Goal: Information Seeking & Learning: Learn about a topic

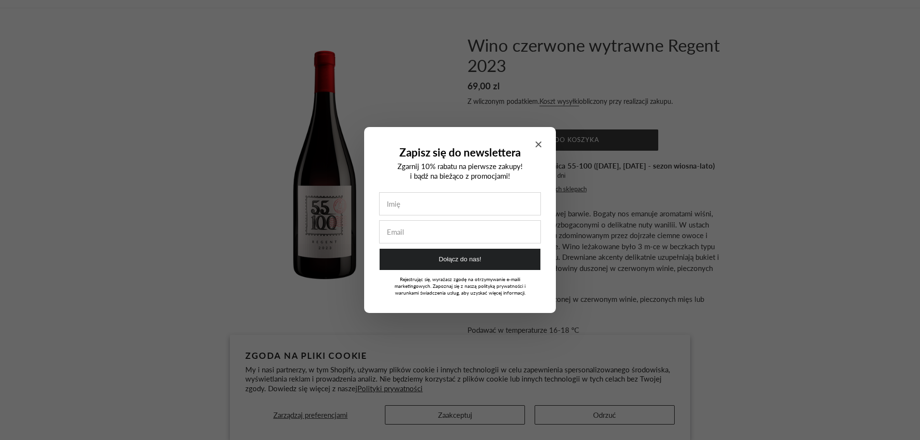
scroll to position [48, 0]
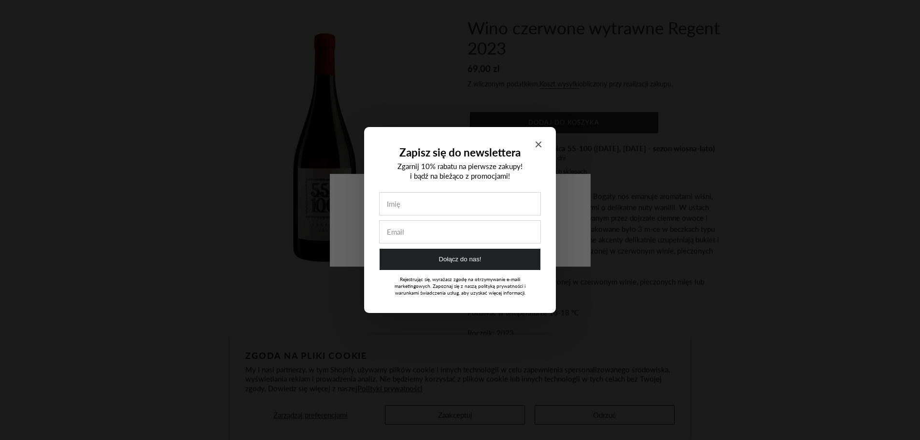
click at [540, 143] on icon "Close modal" at bounding box center [539, 145] width 6 height 6
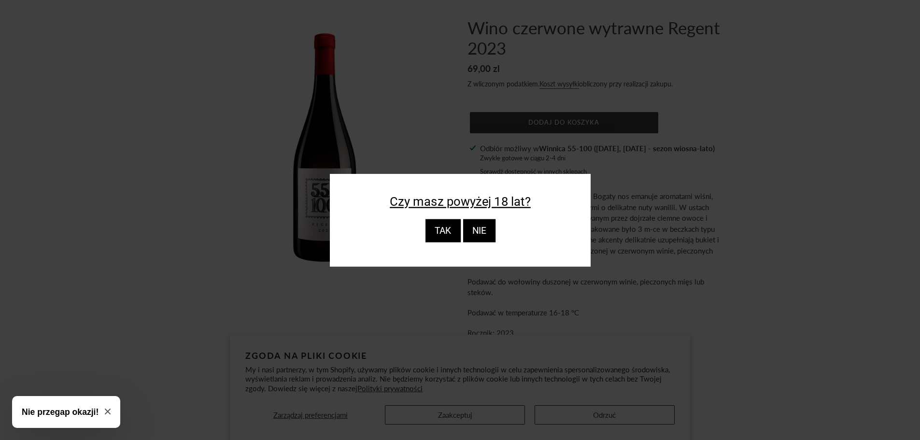
click at [460, 233] on div "TAK" at bounding box center [442, 230] width 35 height 23
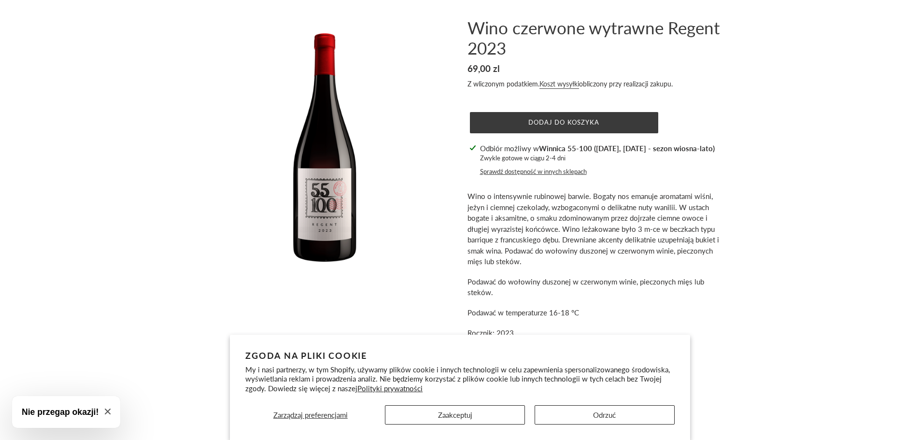
scroll to position [145, 0]
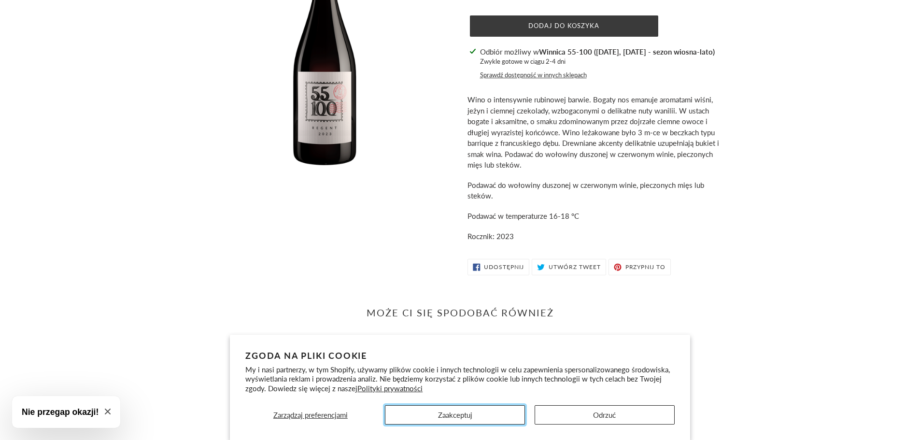
click at [474, 414] on button "Zaakceptuj" at bounding box center [455, 414] width 140 height 19
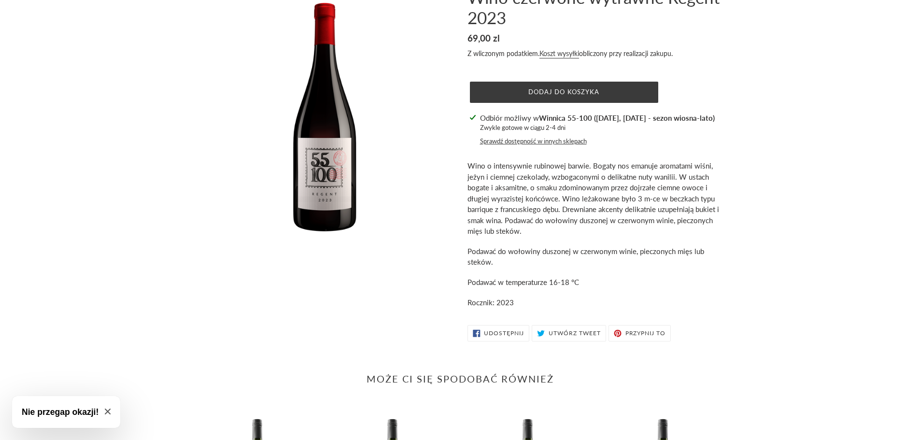
scroll to position [48, 0]
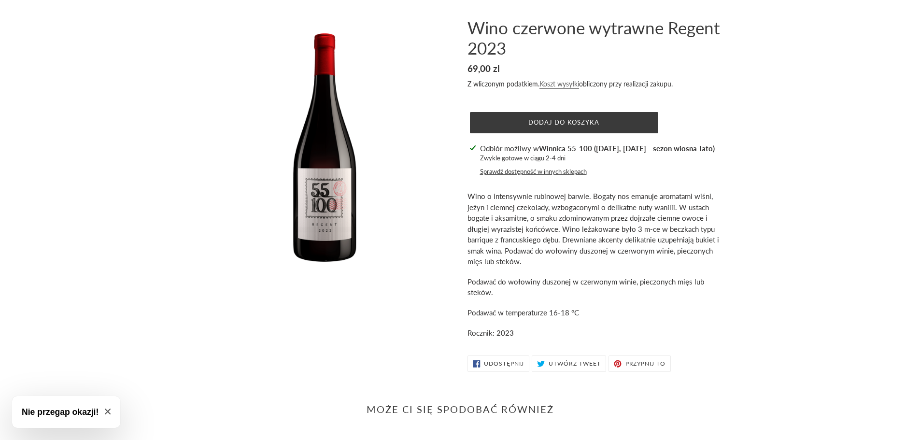
click at [560, 84] on link "Koszt wysyłki" at bounding box center [560, 84] width 40 height 9
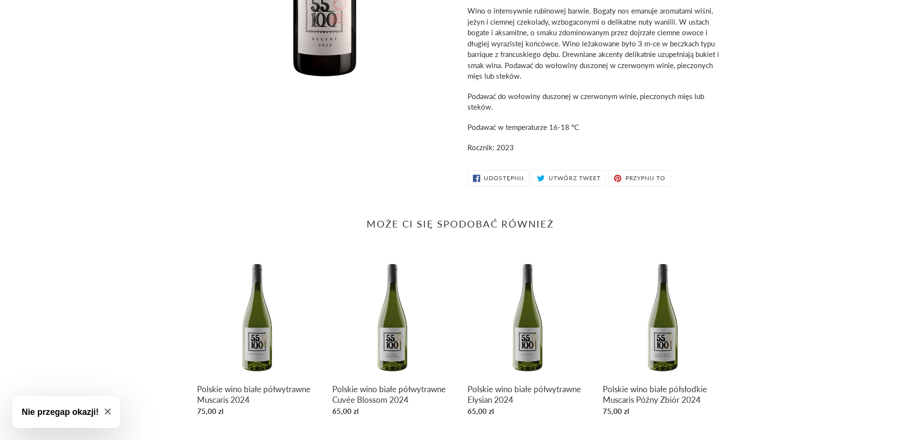
scroll to position [216, 0]
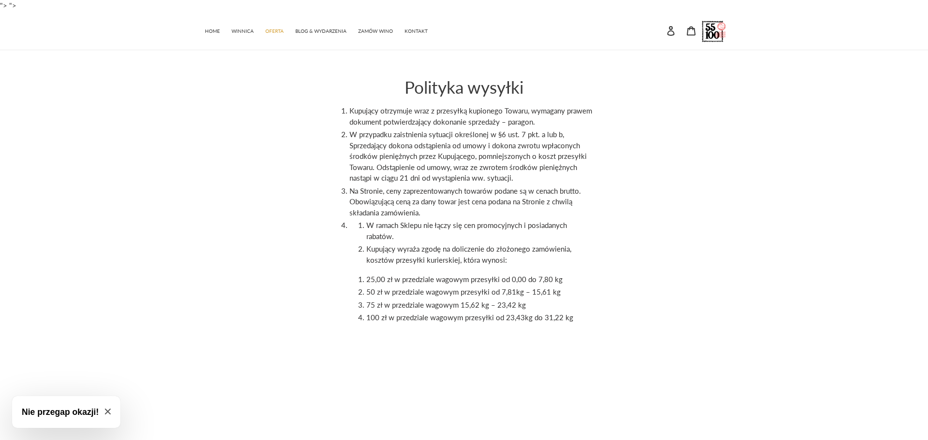
click at [114, 412] on button "Nie przegap okazji!" at bounding box center [66, 412] width 108 height 32
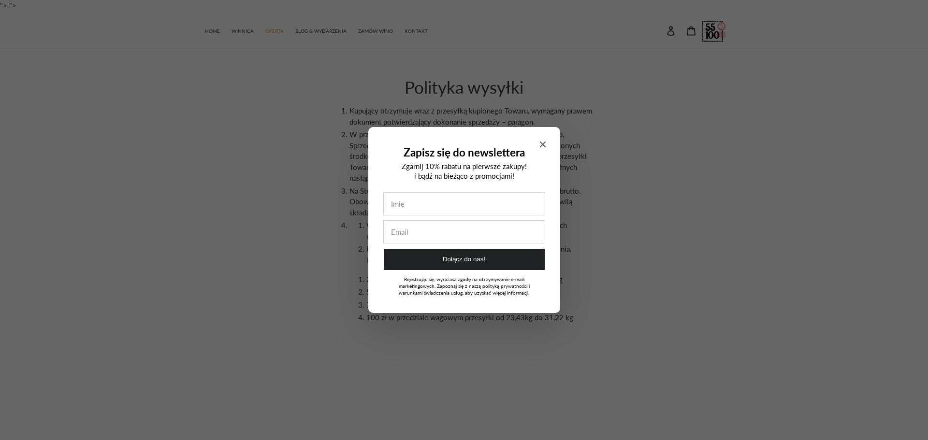
click at [546, 144] on div "Zapisz się do newslettera Zgarnij 10% rabatu na pierwsze zakupy! i bądź na bież…" at bounding box center [464, 220] width 192 height 186
click at [545, 144] on icon "Close modal" at bounding box center [543, 145] width 6 height 6
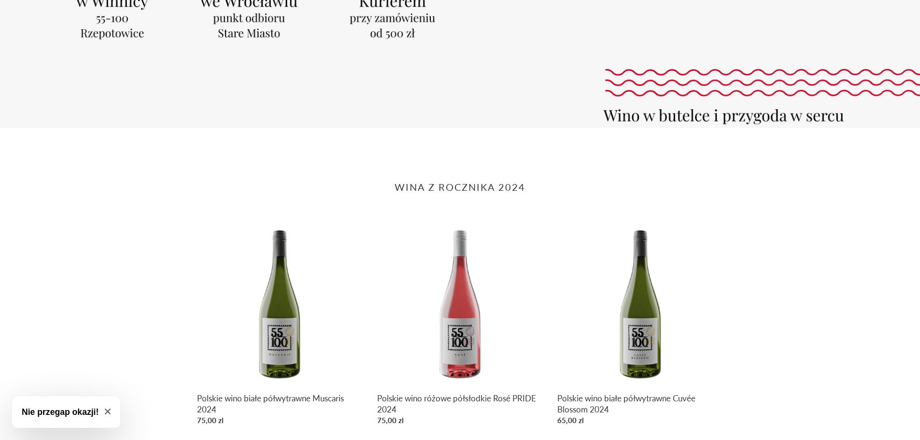
scroll to position [290, 0]
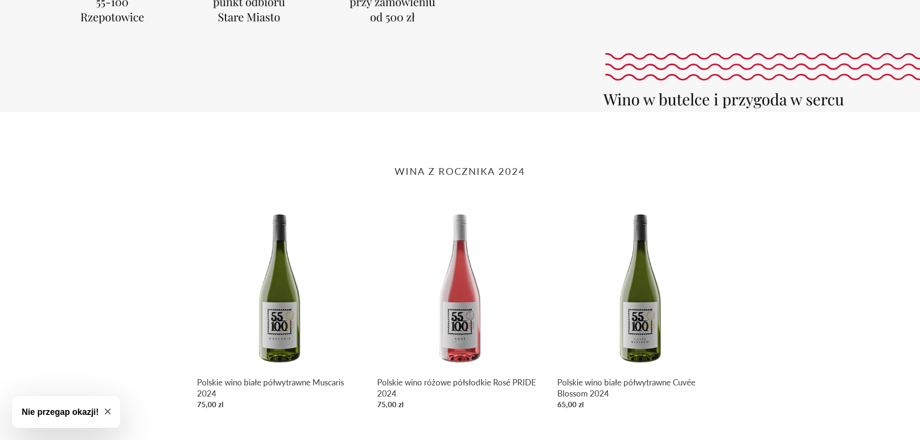
click at [564, 150] on div "WINA Z ROCZNIKA 2024 Polskie wino białe półwytrawne Muscaris 2024 Polskie wino …" at bounding box center [460, 403] width 920 height 529
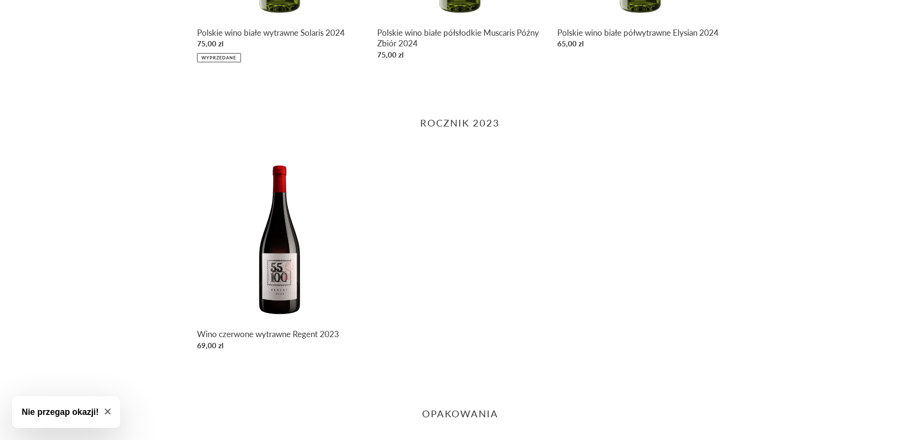
scroll to position [966, 0]
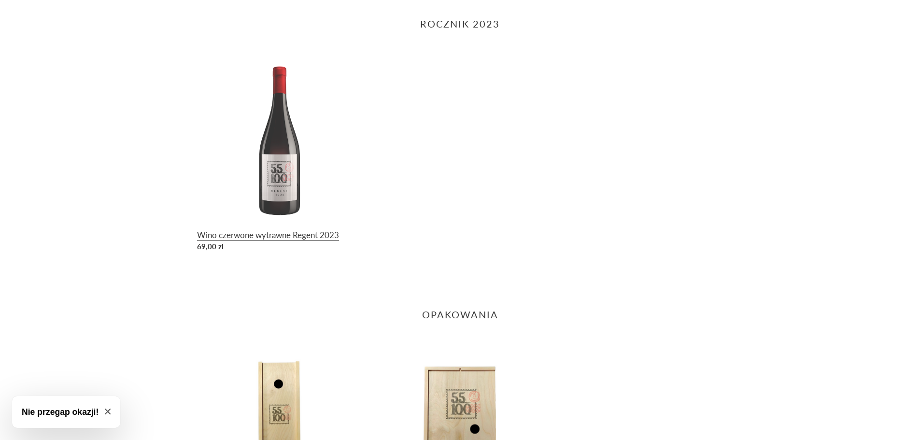
click at [285, 187] on link "Wino czerwone wytrawne Regent 2023" at bounding box center [280, 156] width 166 height 200
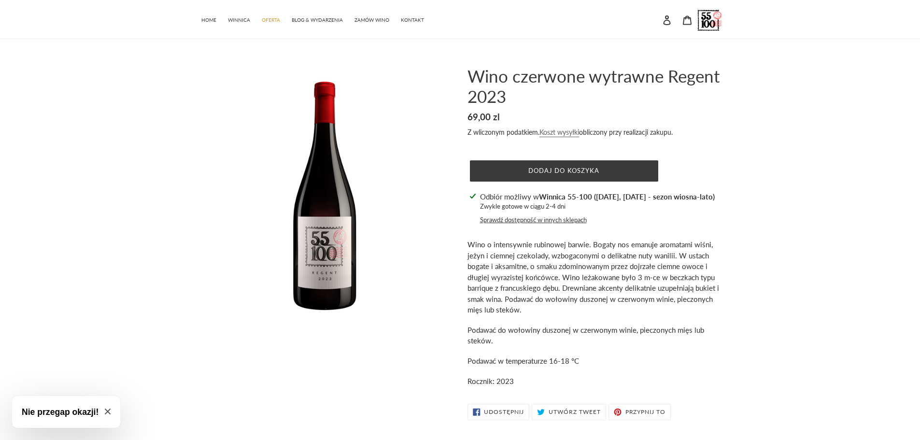
click at [562, 131] on link "Koszt wysyłki" at bounding box center [560, 132] width 40 height 9
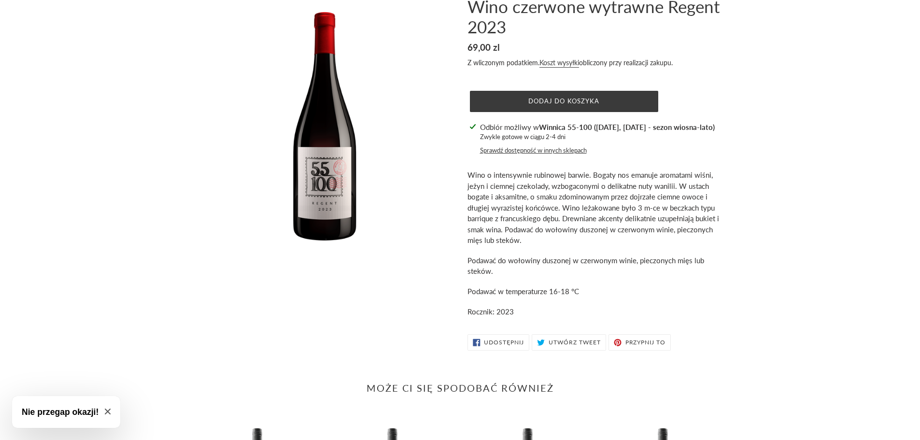
scroll to position [48, 0]
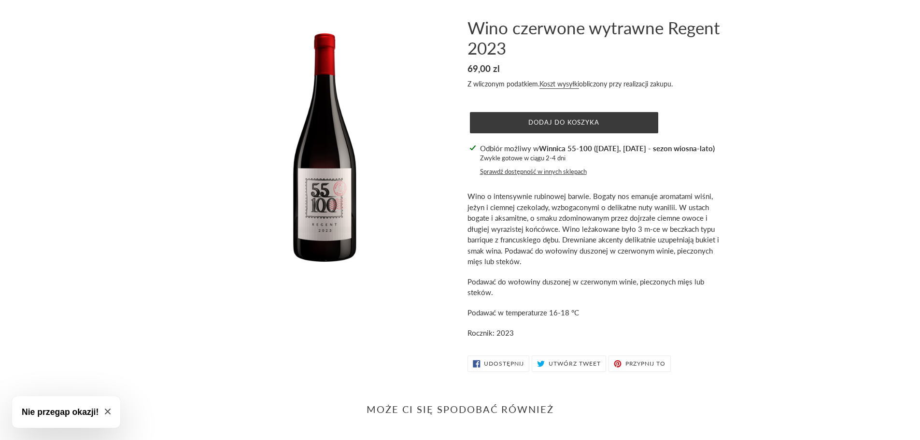
click at [572, 171] on button "Sprawdź dostępność w innych sklepach" at bounding box center [533, 172] width 107 height 10
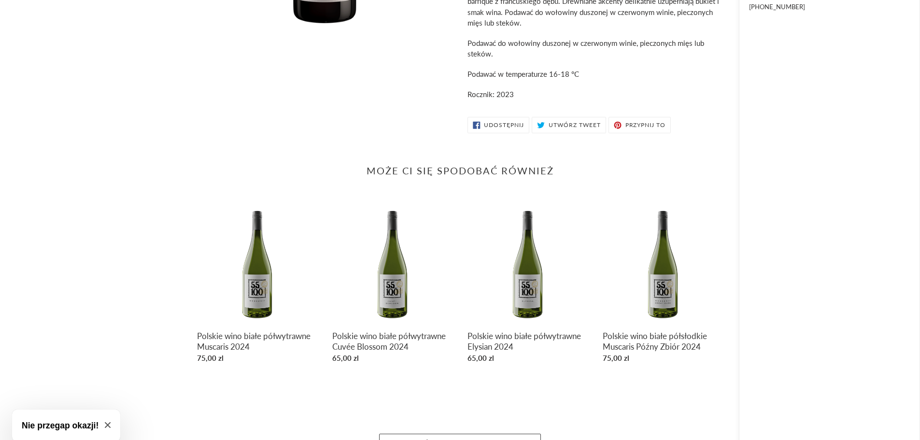
scroll to position [228, 0]
